Goal: Check status: Check status

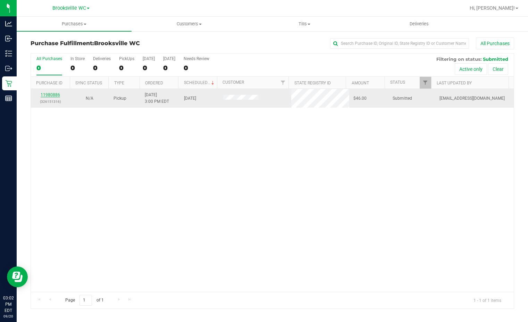
click at [55, 95] on link "11980886" at bounding box center [50, 94] width 19 height 5
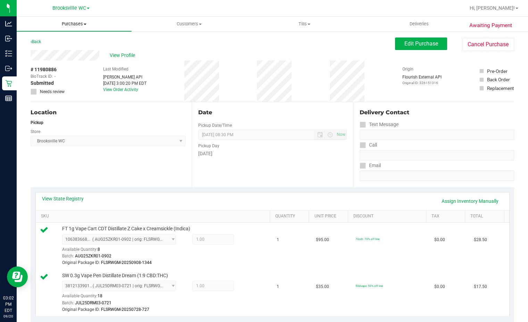
click at [67, 25] on span "Purchases" at bounding box center [74, 24] width 115 height 6
click at [40, 48] on span "Fulfillment" at bounding box center [38, 50] width 43 height 6
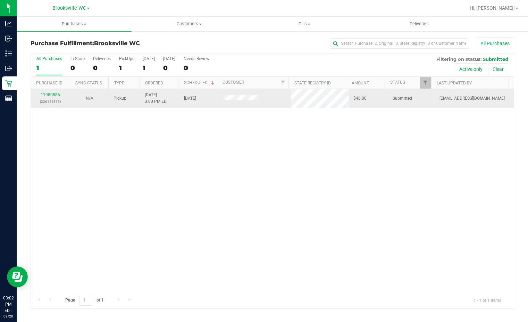
click at [54, 97] on div "11980886 (326151316)" at bounding box center [50, 98] width 31 height 13
click at [54, 94] on link "11980886" at bounding box center [50, 94] width 19 height 5
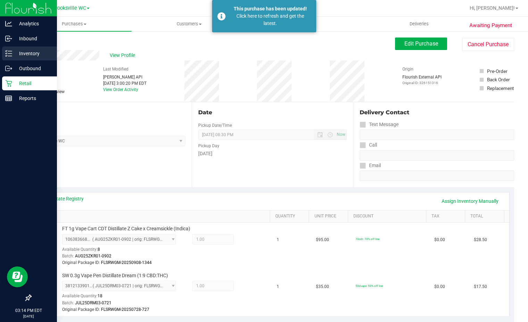
click at [39, 61] on link "Inventory" at bounding box center [28, 54] width 57 height 15
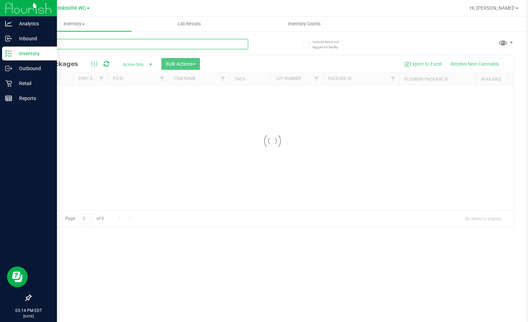
click at [108, 39] on input "text" at bounding box center [140, 44] width 218 height 10
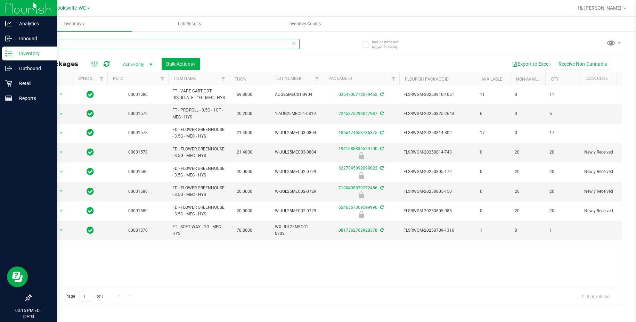
type input "mec"
click at [184, 13] on div at bounding box center [348, 8] width 448 height 14
click at [398, 13] on div at bounding box center [348, 8] width 448 height 14
click at [260, 66] on div "Export to Excel Receive Non-Cannabis" at bounding box center [410, 64] width 411 height 12
click at [32, 79] on div "Retail" at bounding box center [29, 83] width 55 height 14
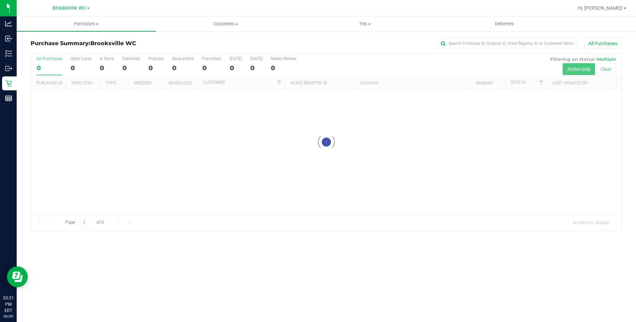
click at [308, 46] on div "All Purchases" at bounding box center [424, 44] width 394 height 12
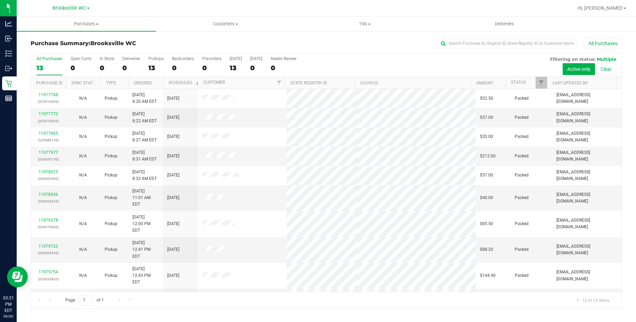
click at [350, 66] on div "All Purchases 13 Open Carts 0 In Store 0 Deliveries 0 PickUps 13 Back-orders 0 …" at bounding box center [326, 64] width 590 height 23
click at [289, 38] on div "All Purchases" at bounding box center [424, 44] width 394 height 12
click at [206, 41] on h3 "Purchase Summary: [GEOGRAPHIC_DATA] WC" at bounding box center [129, 43] width 197 height 6
click at [197, 42] on h3 "Purchase Summary: [GEOGRAPHIC_DATA] WC" at bounding box center [129, 43] width 197 height 6
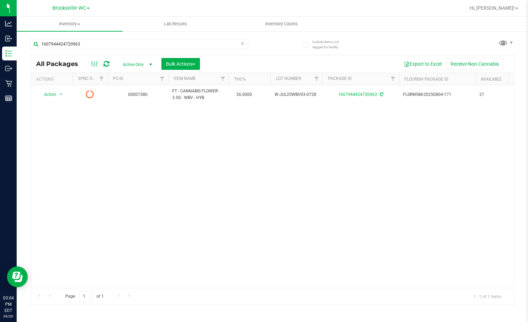
click at [328, 211] on div "Action Action Edit attributes Global inventory Lock package Package audit log P…" at bounding box center [272, 186] width 483 height 203
drag, startPoint x: 184, startPoint y: 127, endPoint x: 182, endPoint y: 133, distance: 6.2
click at [185, 128] on div "Action Action Edit attributes Global inventory Lock package Package audit log P…" at bounding box center [272, 186] width 483 height 203
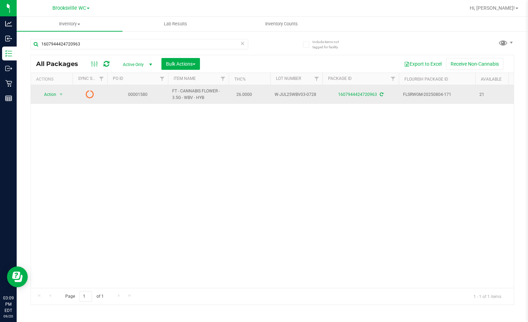
drag, startPoint x: 85, startPoint y: 93, endPoint x: 83, endPoint y: 96, distance: 3.7
click at [83, 99] on td at bounding box center [90, 94] width 35 height 19
click at [88, 95] on icon at bounding box center [90, 94] width 8 height 8
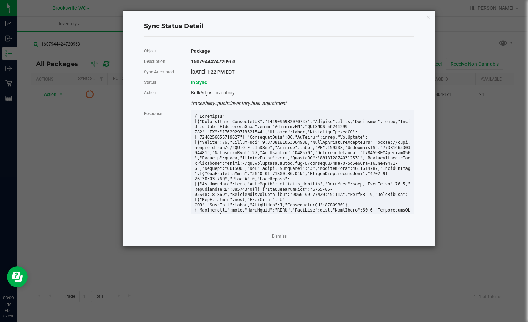
click at [279, 235] on link "Dismiss" at bounding box center [279, 236] width 15 height 6
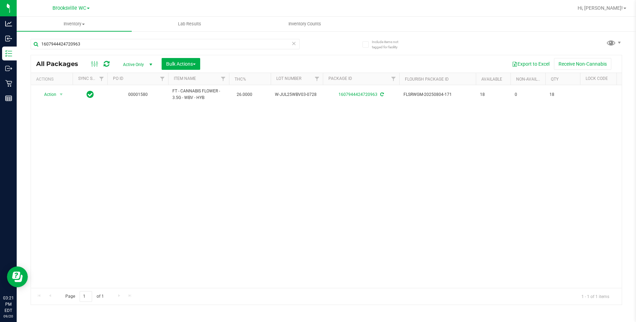
click at [320, 67] on div "Export to Excel Receive Non-Cannabis" at bounding box center [410, 64] width 411 height 12
click at [147, 22] on uib-tab-heading "Lab Results" at bounding box center [189, 24] width 114 height 14
